Goal: Information Seeking & Learning: Learn about a topic

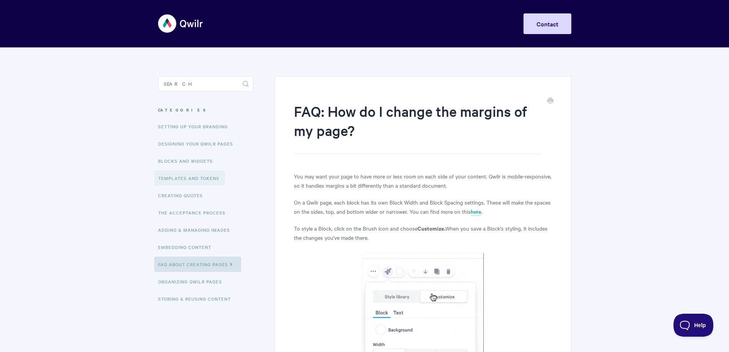
click at [181, 181] on link "Templates and Tokens" at bounding box center [189, 177] width 71 height 15
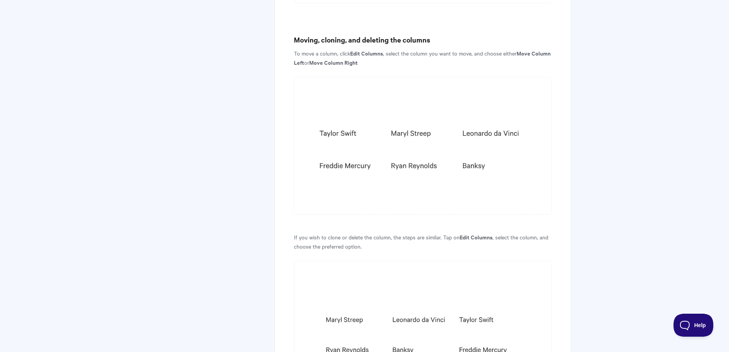
scroll to position [1568, 0]
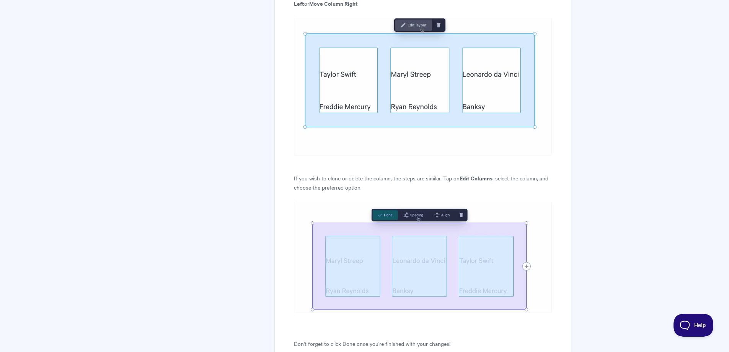
scroll to position [1721, 0]
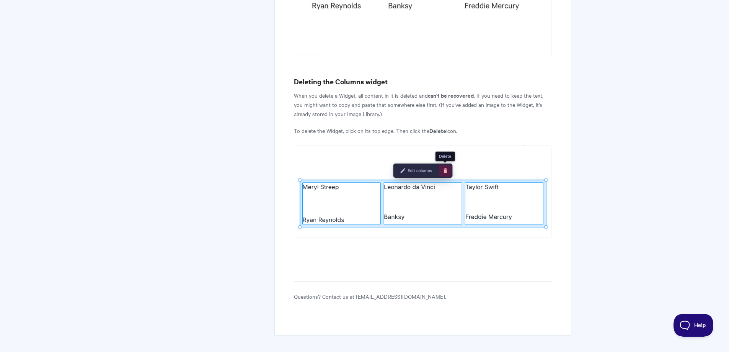
scroll to position [2340, 0]
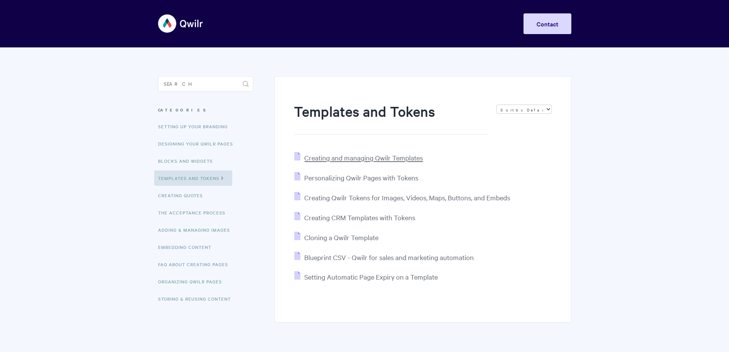
click at [384, 155] on span "Creating and managing Qwilr Templates" at bounding box center [363, 157] width 119 height 9
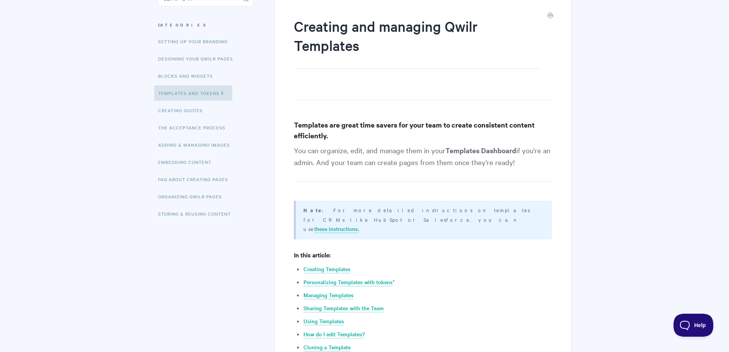
scroll to position [115, 0]
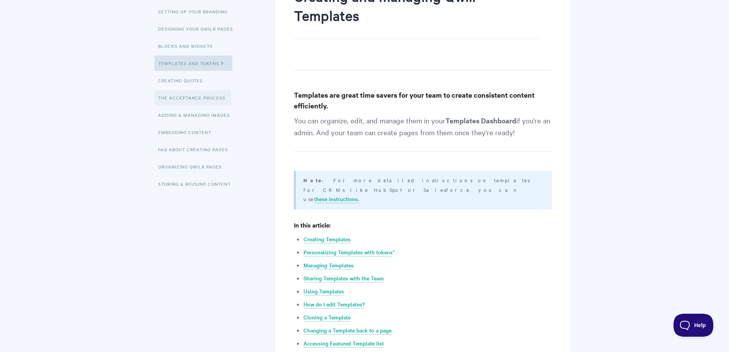
click at [211, 102] on link "The Acceptance Process" at bounding box center [192, 97] width 77 height 15
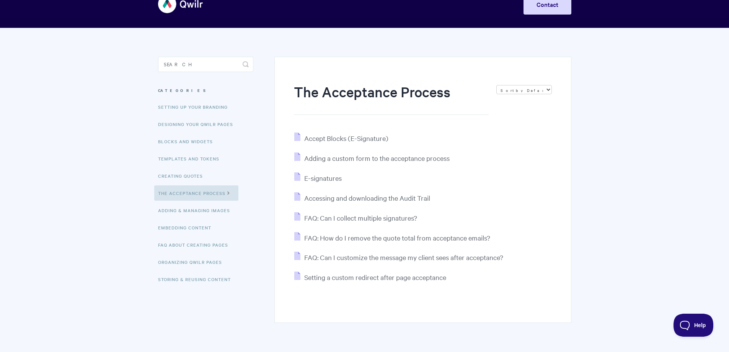
scroll to position [38, 0]
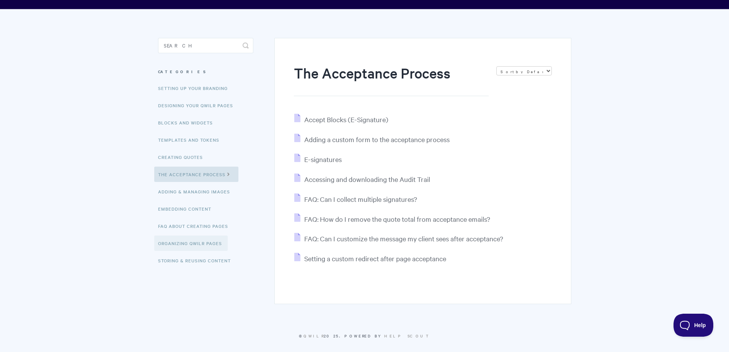
click at [212, 243] on link "Organizing Qwilr Pages" at bounding box center [190, 242] width 73 height 15
